Goal: Communication & Community: Answer question/provide support

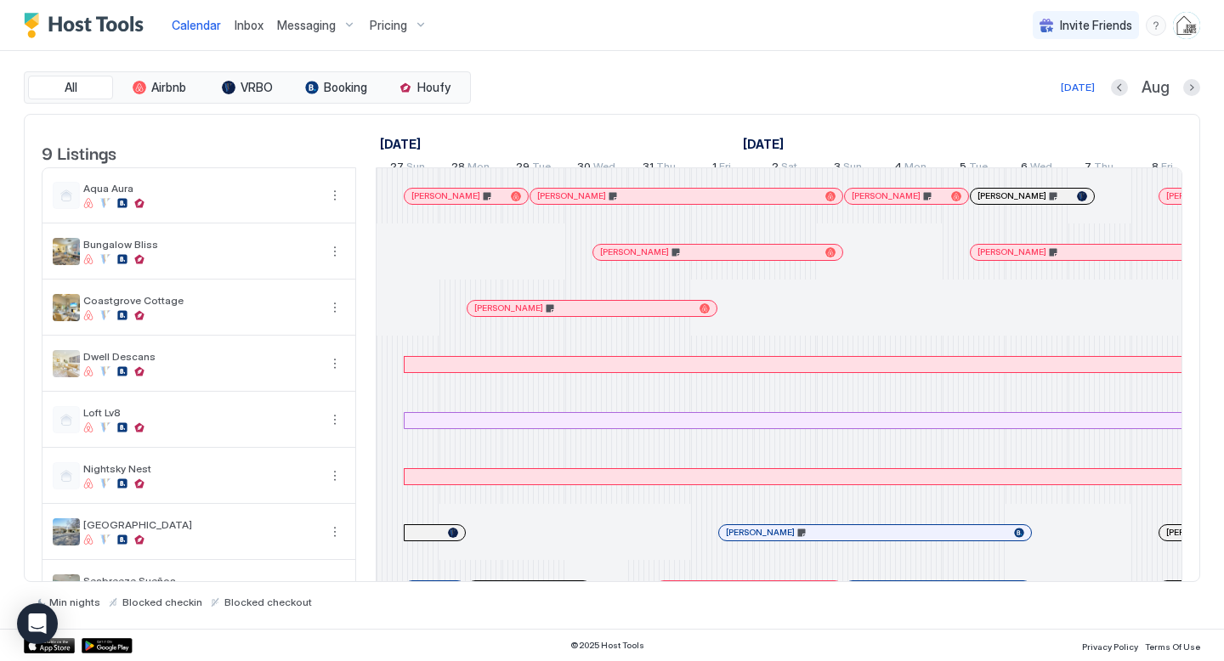
scroll to position [0, 2063]
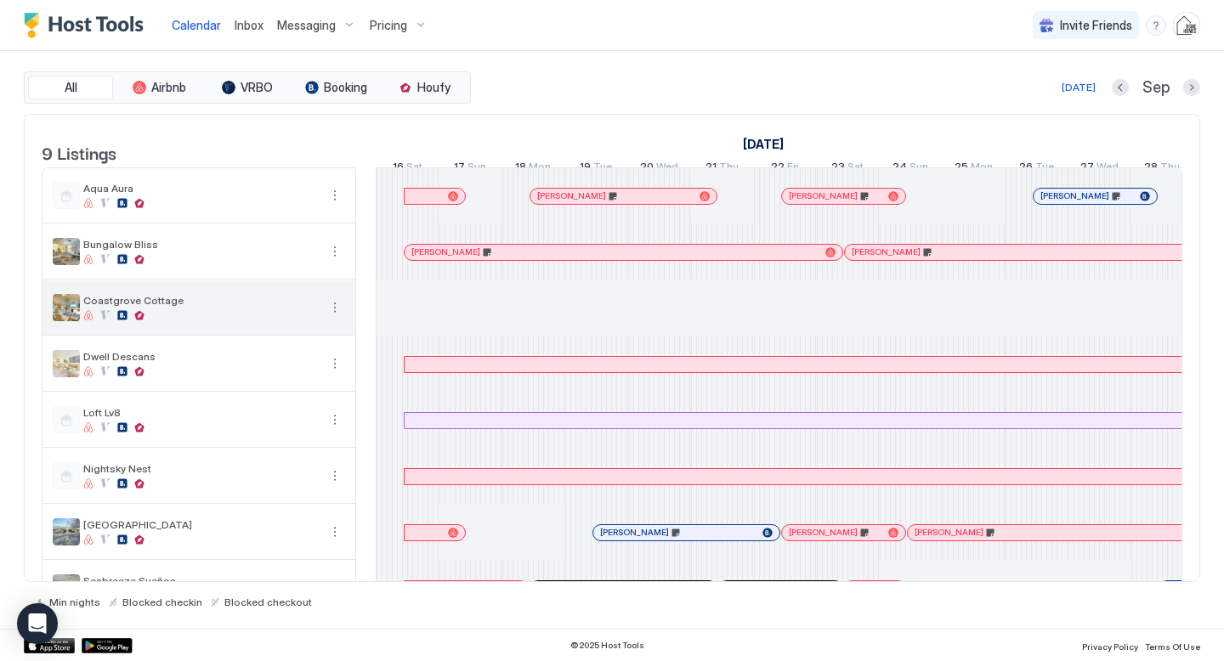
scroll to position [0, 944]
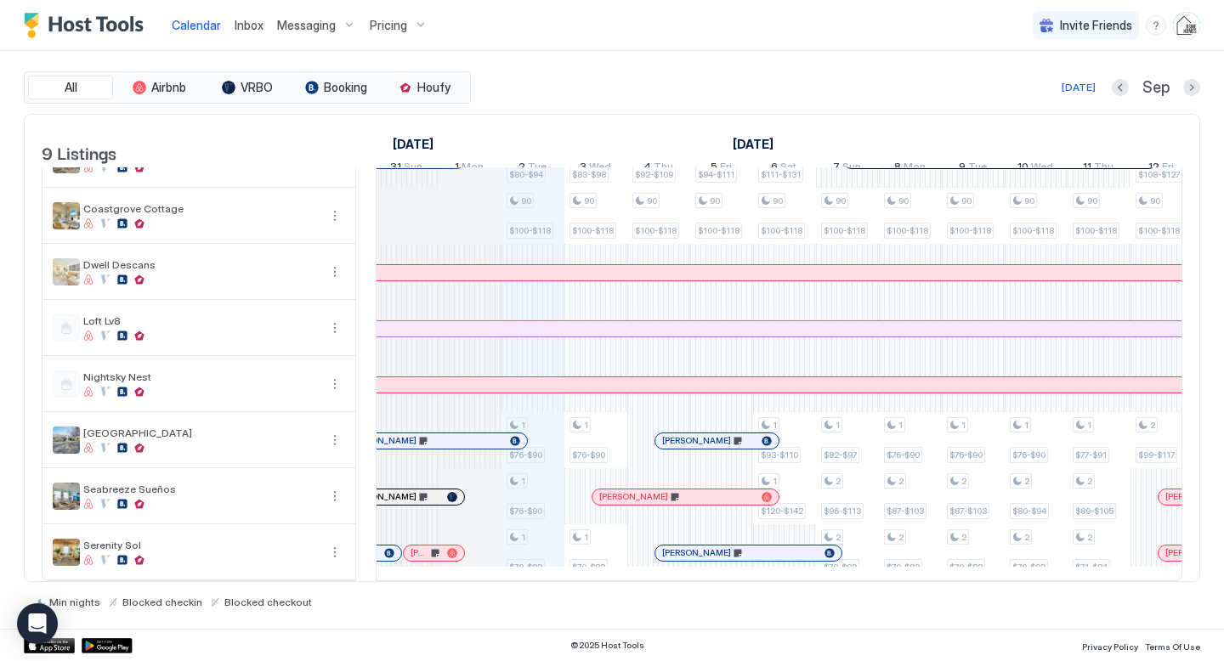
click at [249, 30] on span "Inbox" at bounding box center [249, 25] width 29 height 14
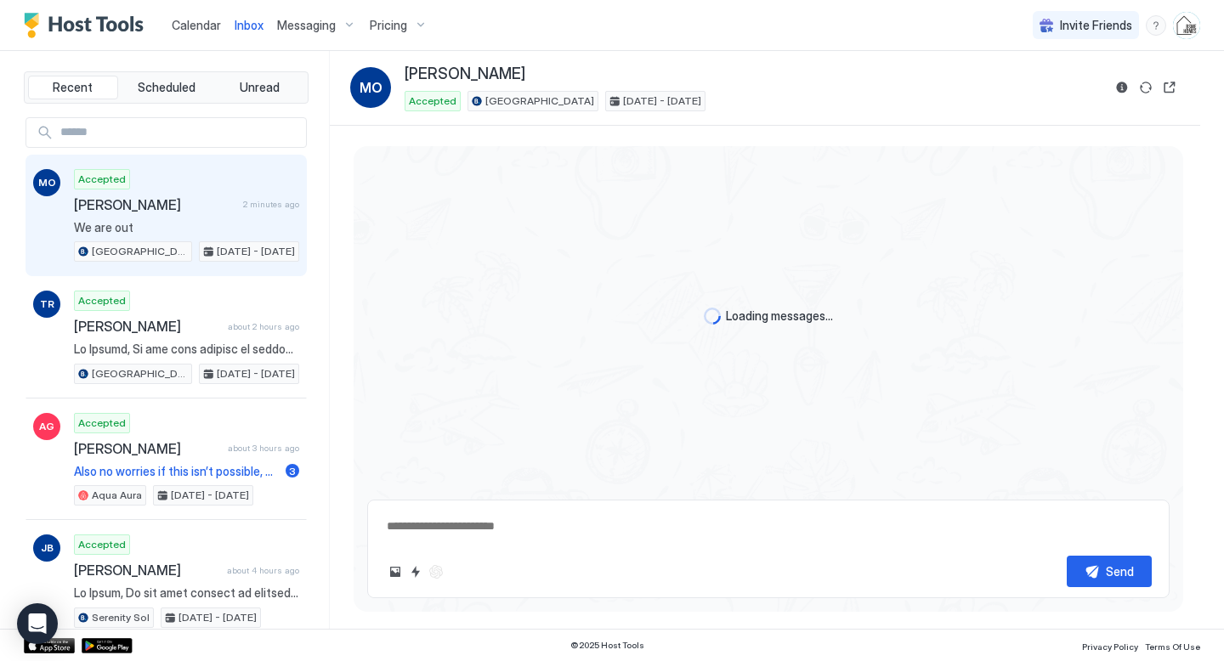
click at [190, 214] on div "Accepted [PERSON_NAME] 2 minutes ago We are out [GEOGRAPHIC_DATA] [DATE] - [DAT…" at bounding box center [186, 215] width 225 height 93
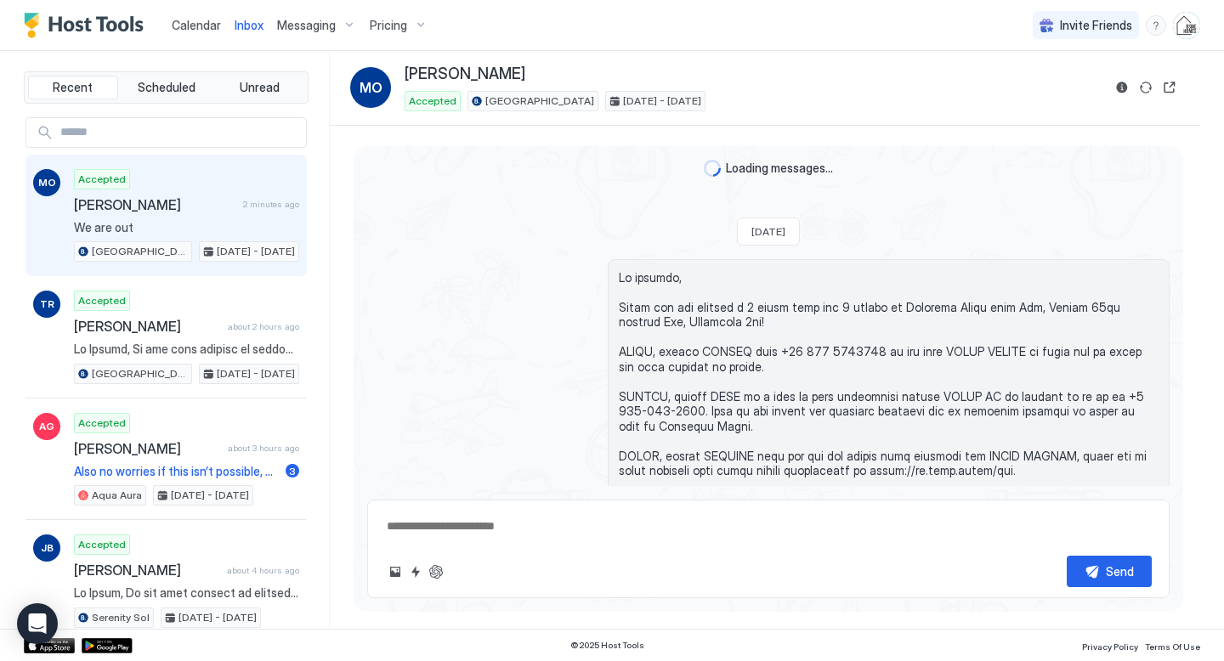
scroll to position [3103, 0]
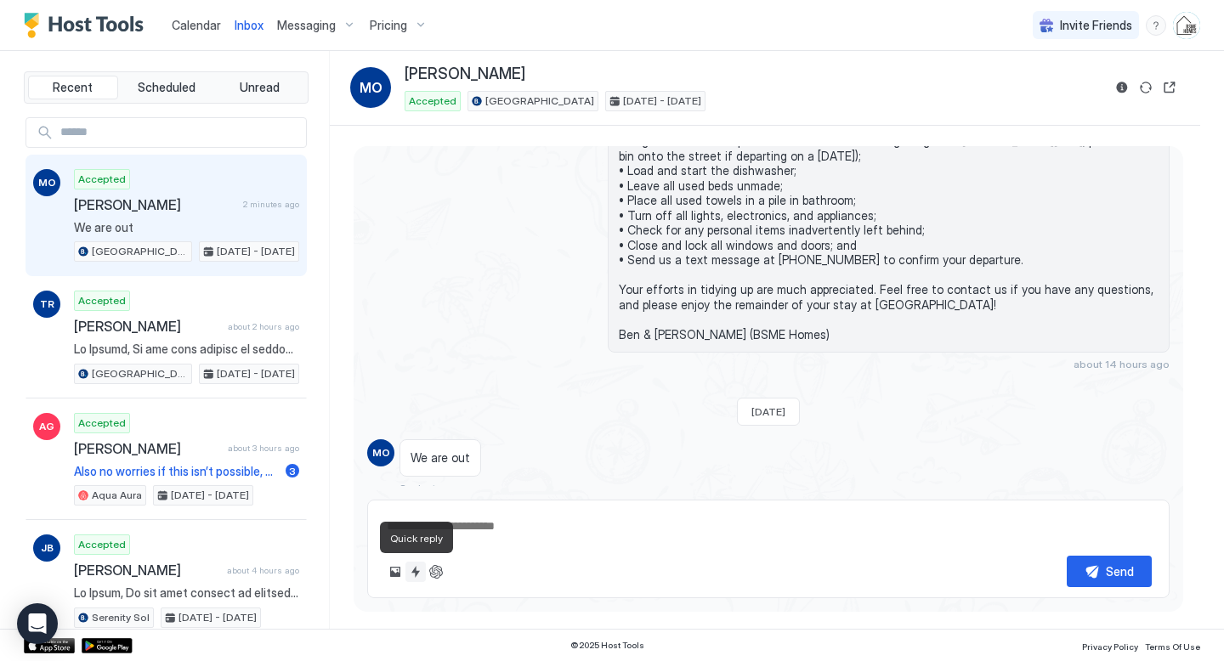
click at [414, 575] on button "Quick reply" at bounding box center [415, 572] width 20 height 20
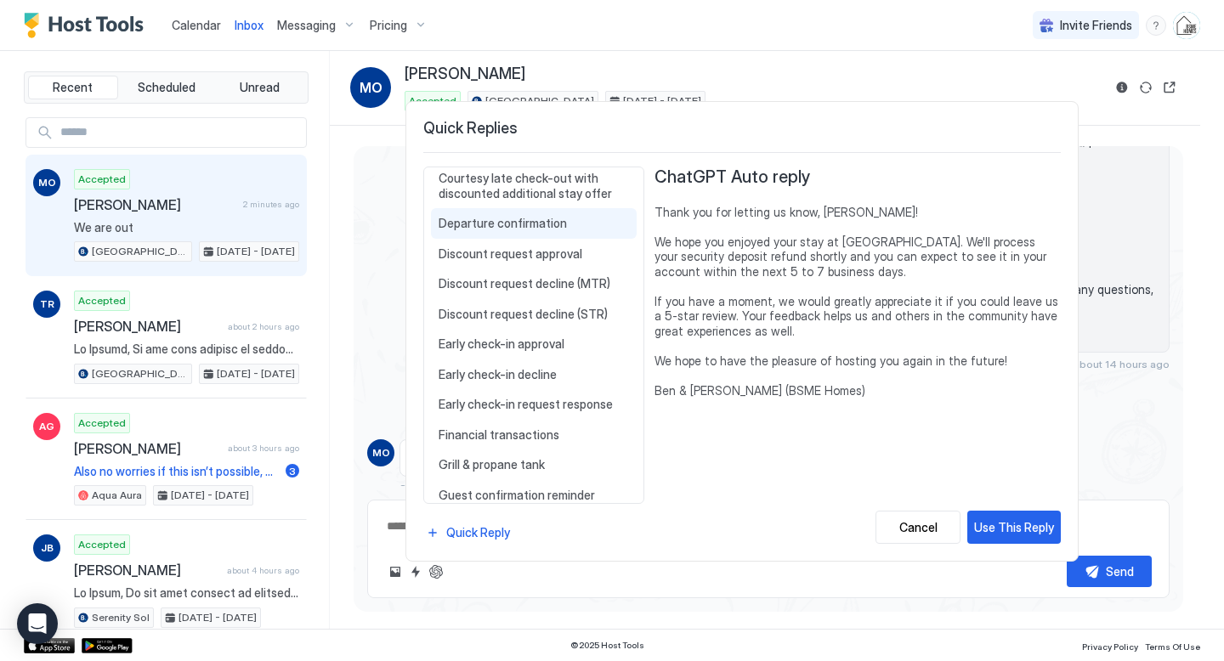
scroll to position [532, 0]
click at [548, 229] on div "Departure confirmation Thanks again for staying with us and for informing us of…" at bounding box center [534, 221] width 206 height 31
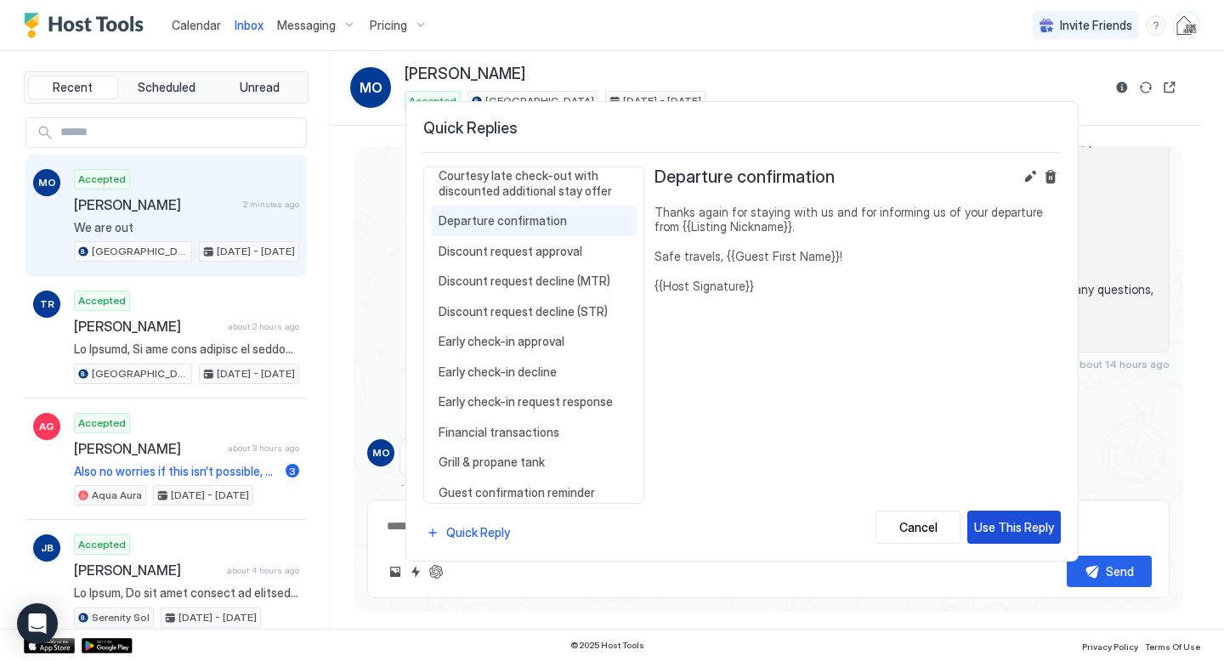
click at [1034, 532] on div "Use This Reply" at bounding box center [1014, 527] width 80 height 18
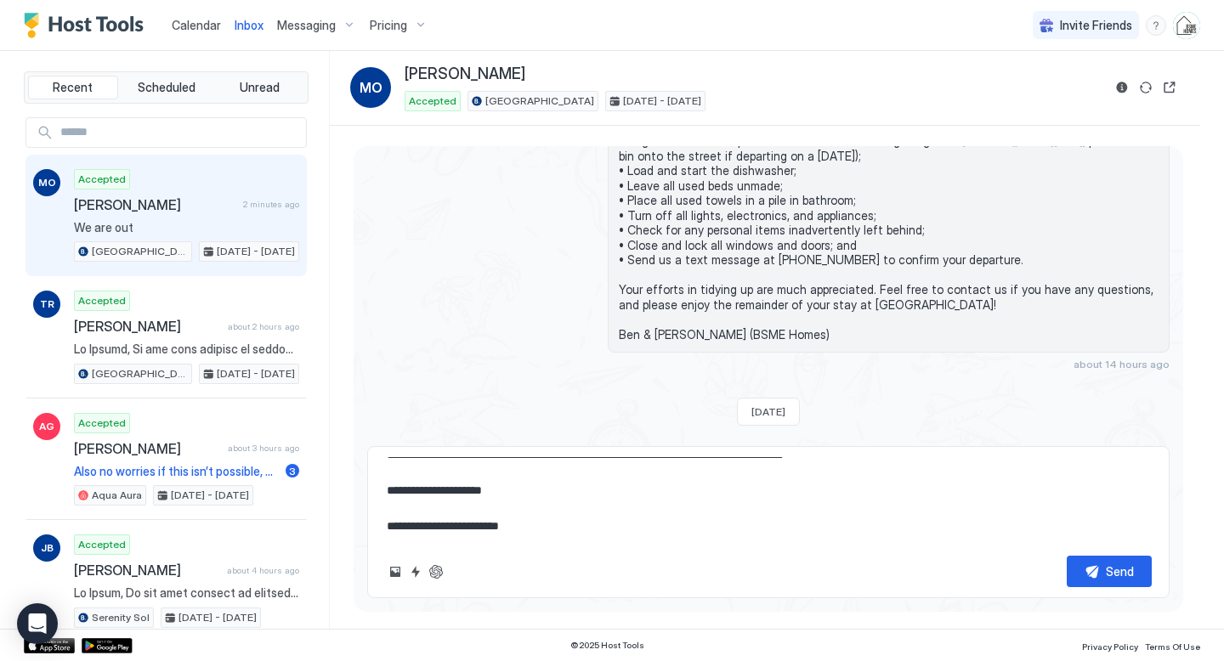
scroll to position [0, 0]
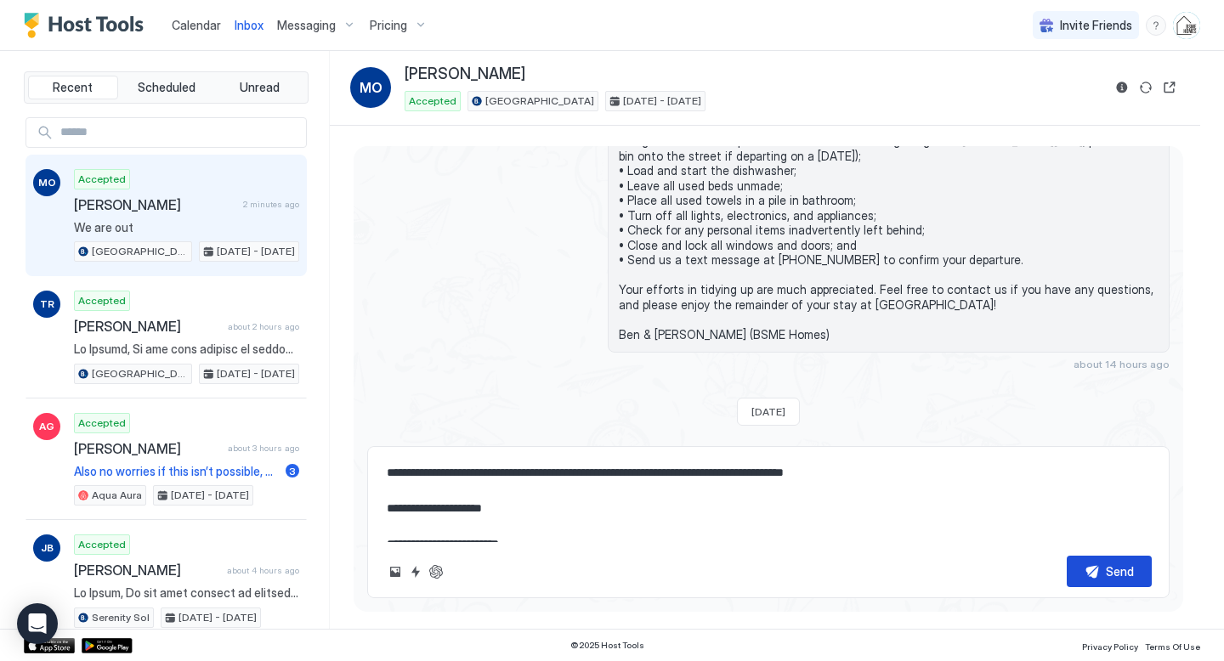
click at [1122, 571] on div "Send" at bounding box center [1120, 572] width 28 height 18
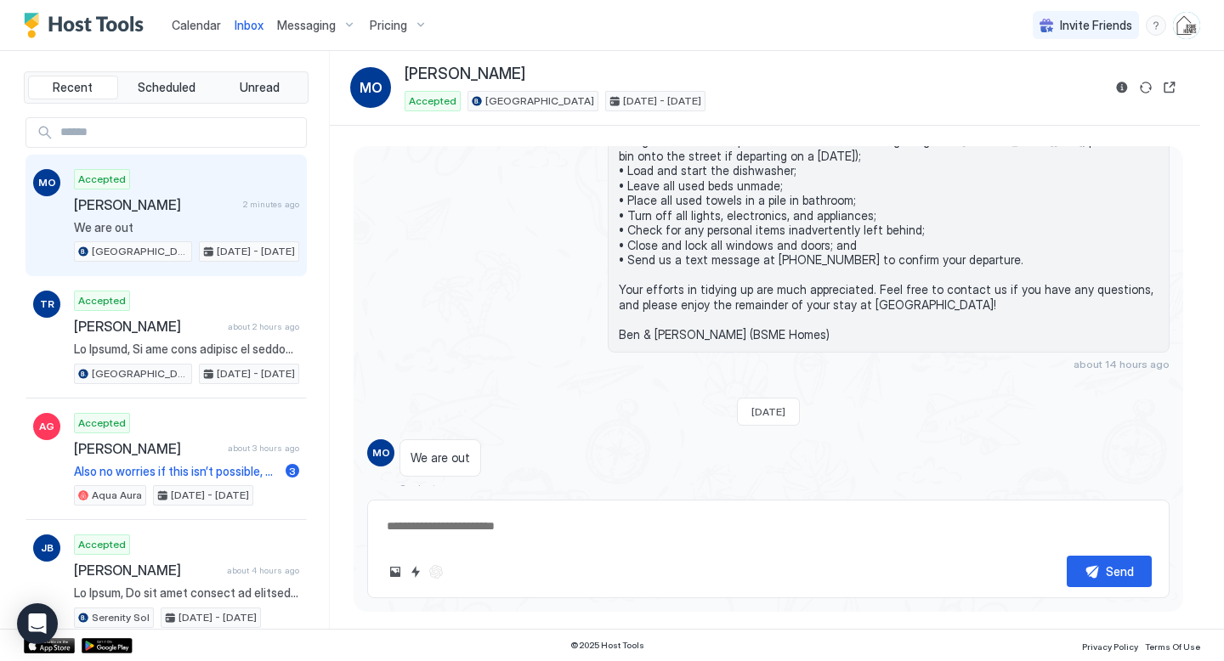
scroll to position [3231, 0]
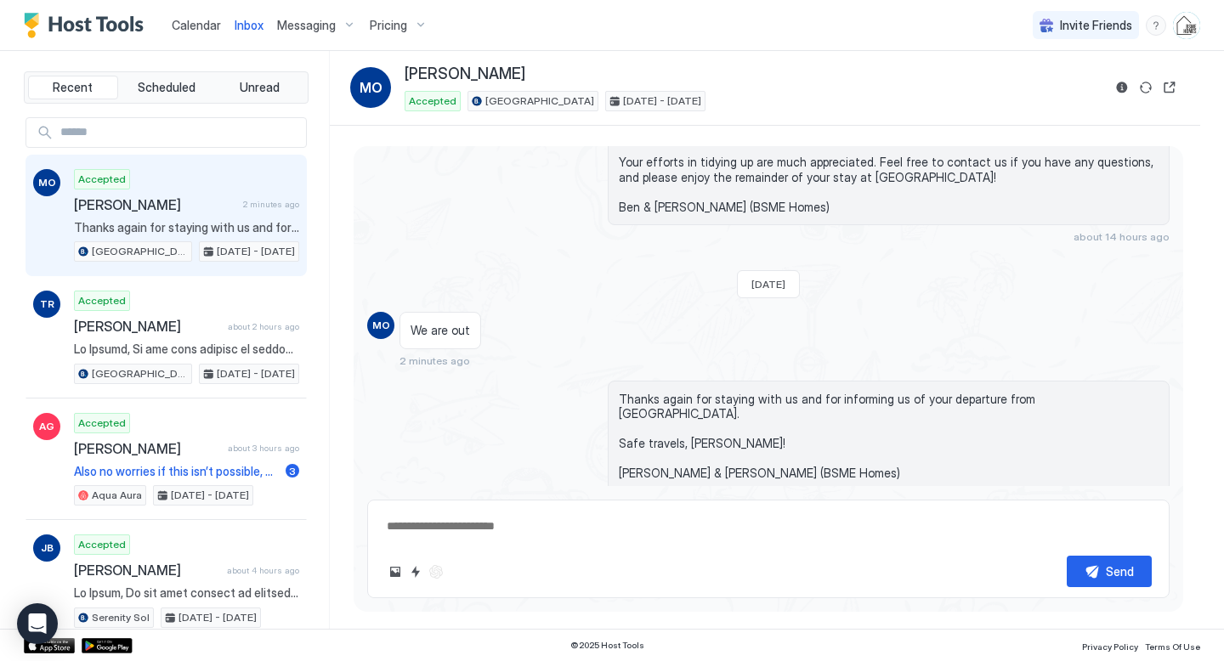
click at [197, 29] on span "Calendar" at bounding box center [196, 25] width 49 height 14
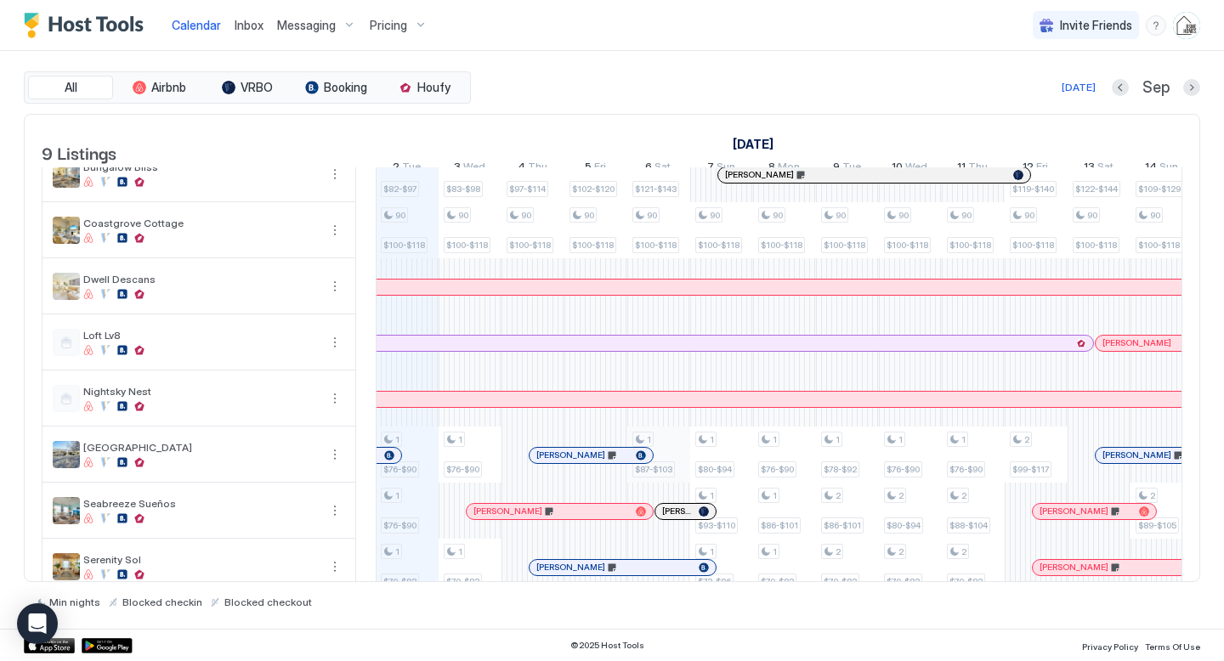
scroll to position [80, 0]
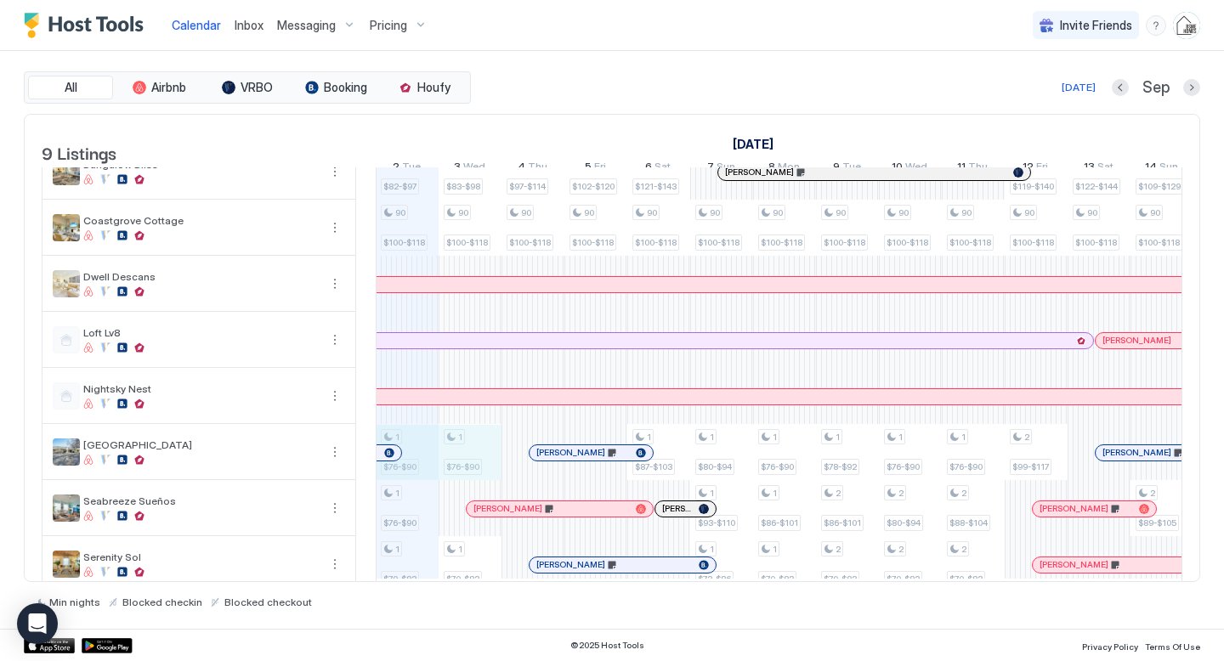
drag, startPoint x: 422, startPoint y: 476, endPoint x: 468, endPoint y: 475, distance: 46.8
click at [468, 475] on div "1 $90-$106 1 $82-$97 90 $100-$118 1 $76-$90 1 $76-$90 1 $70-$83 1 $90-$106 1 $8…" at bounding box center [1099, 340] width 3334 height 504
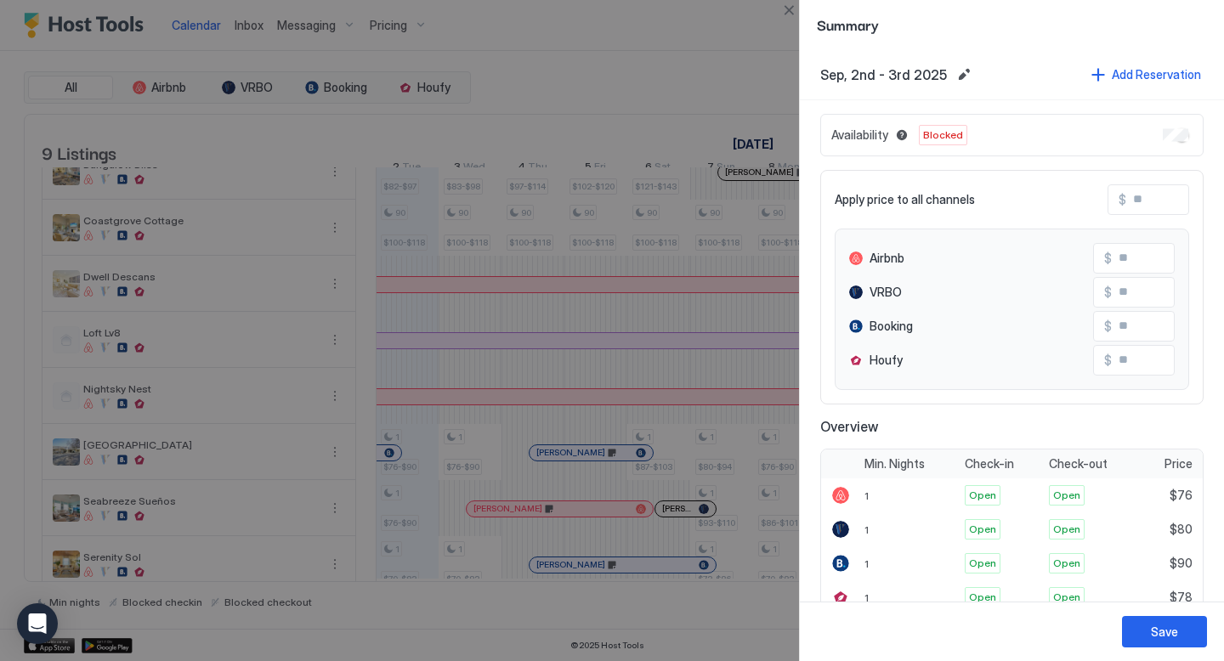
scroll to position [1, 0]
click at [1153, 623] on div "Save" at bounding box center [1164, 632] width 27 height 18
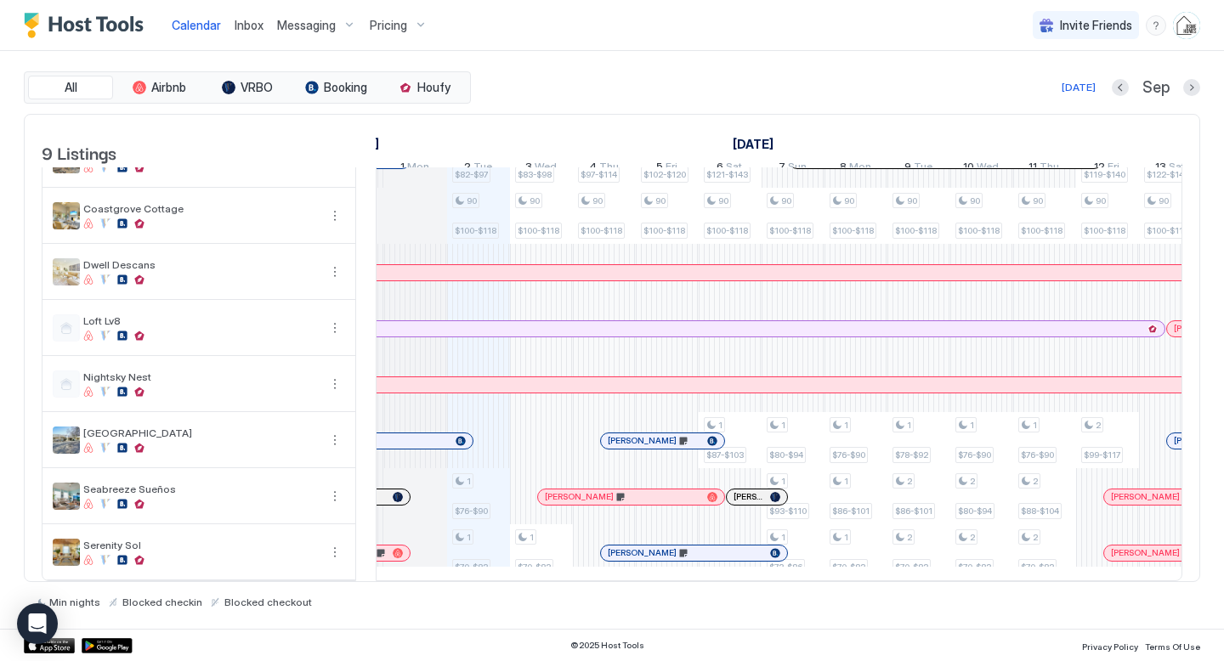
scroll to position [0, 881]
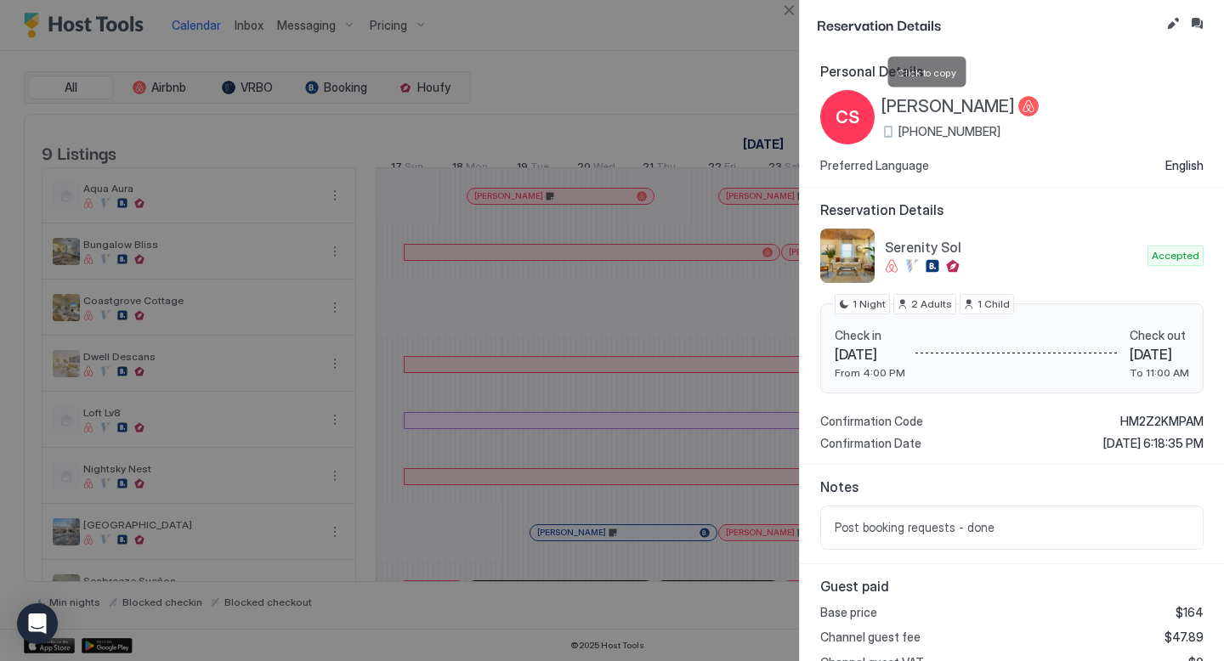
scroll to position [0, 841]
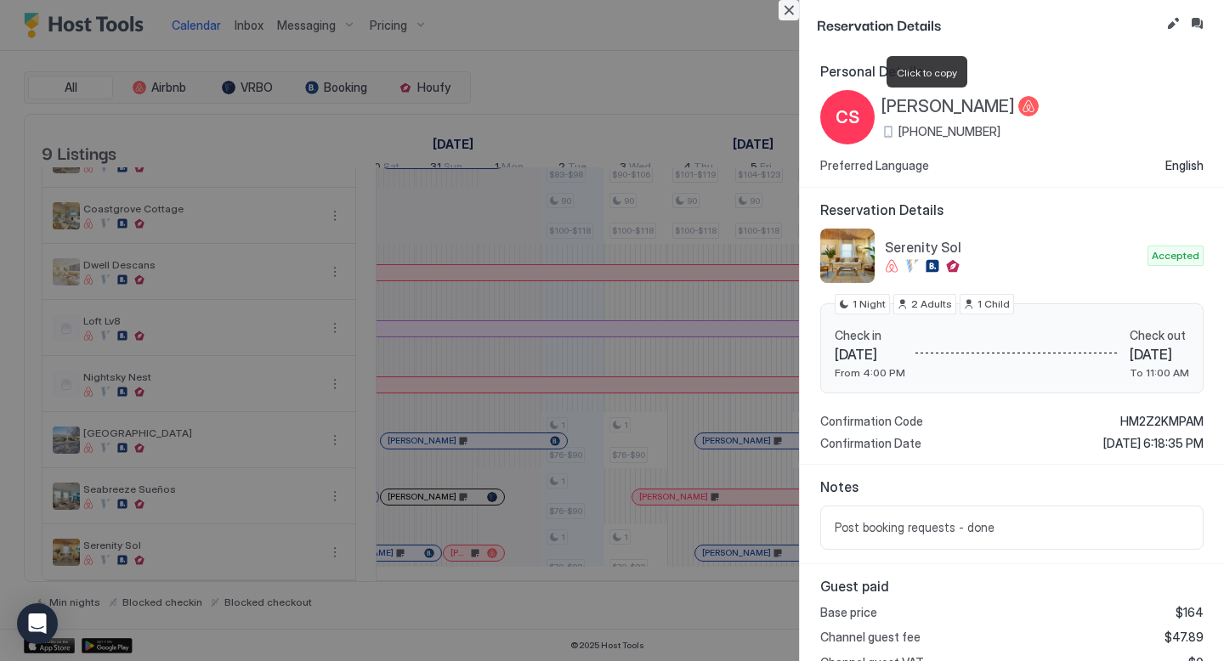
click at [789, 5] on button "Close" at bounding box center [789, 10] width 20 height 20
